Goal: Navigation & Orientation: Find specific page/section

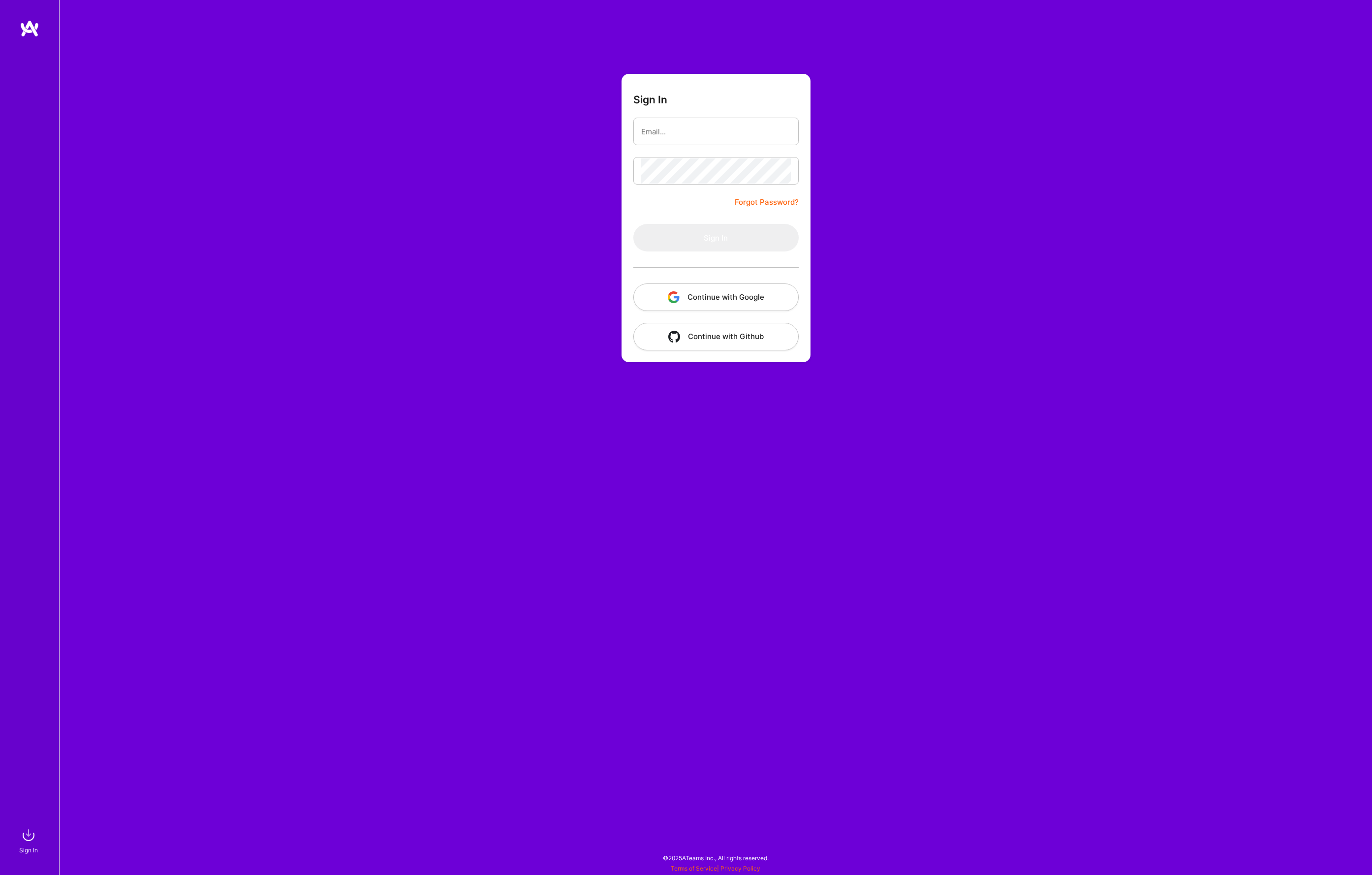
click at [719, 293] on button "Continue with Google" at bounding box center [715, 296] width 165 height 27
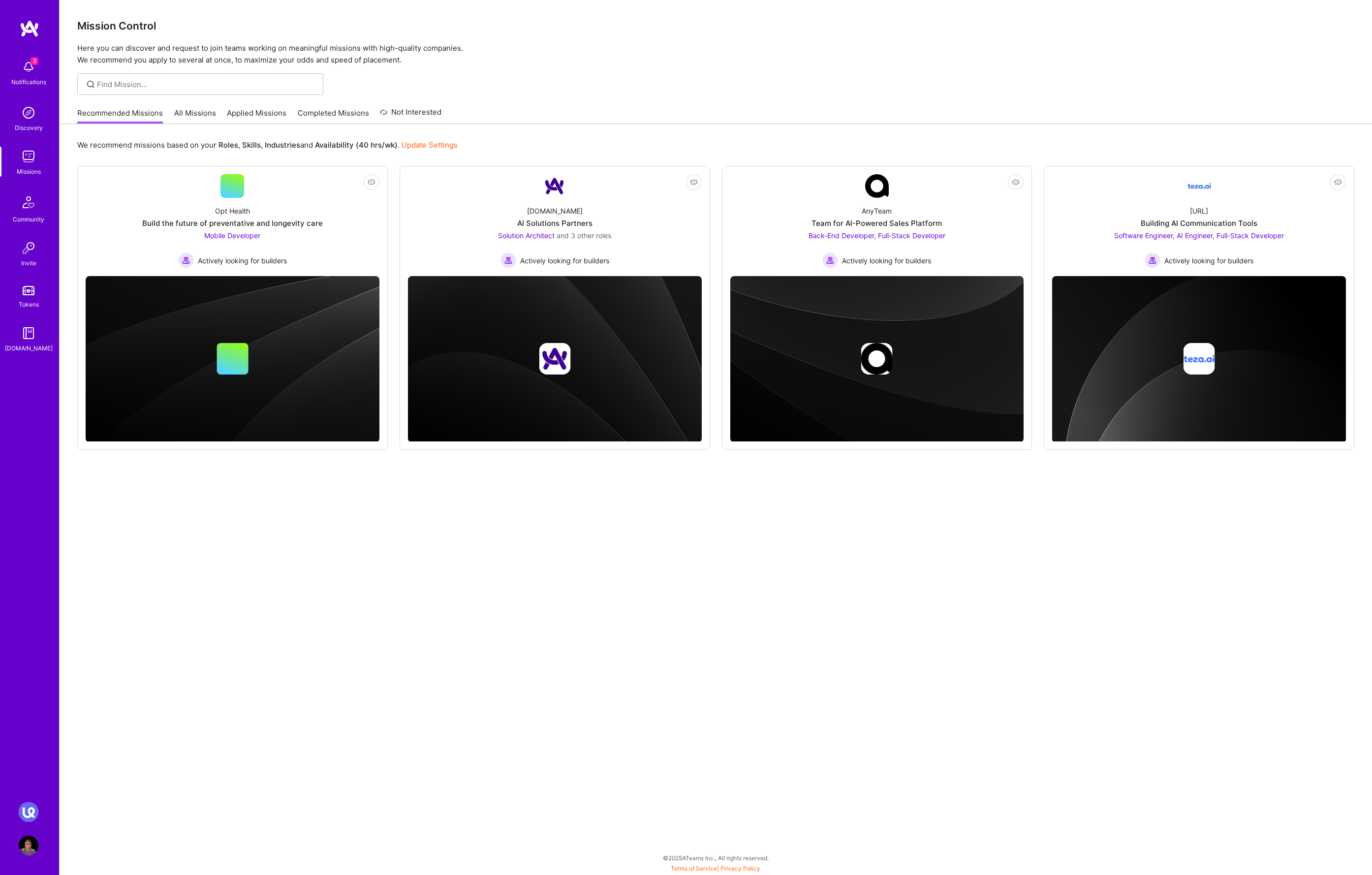
click at [196, 115] on link "All Missions" at bounding box center [195, 116] width 42 height 16
